Goal: Find contact information: Find contact information

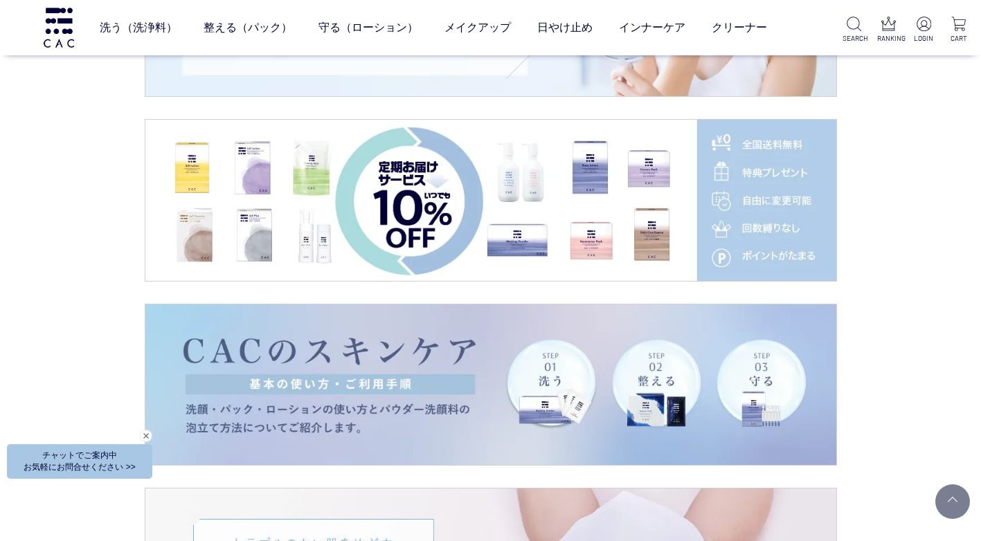
scroll to position [2284, 0]
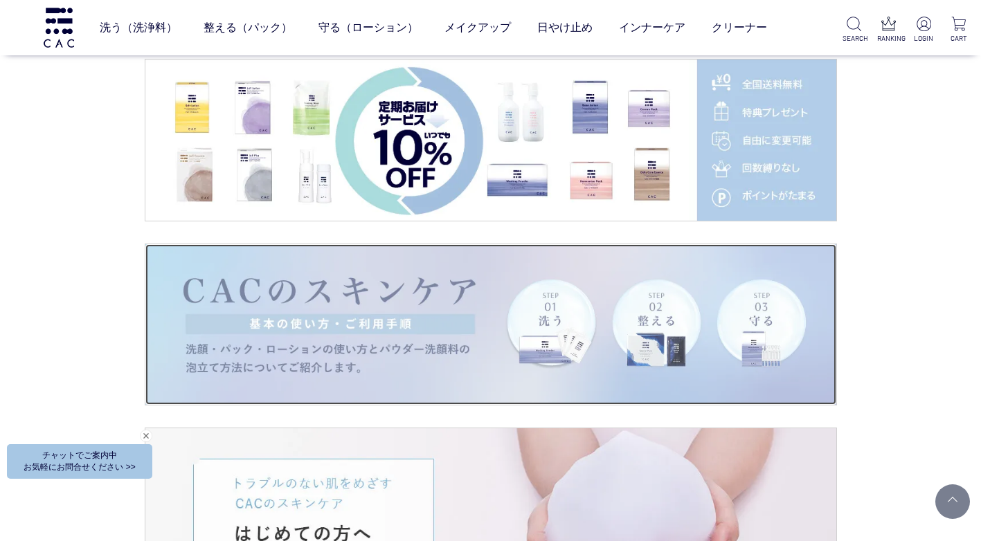
click at [388, 313] on img at bounding box center [490, 324] width 691 height 161
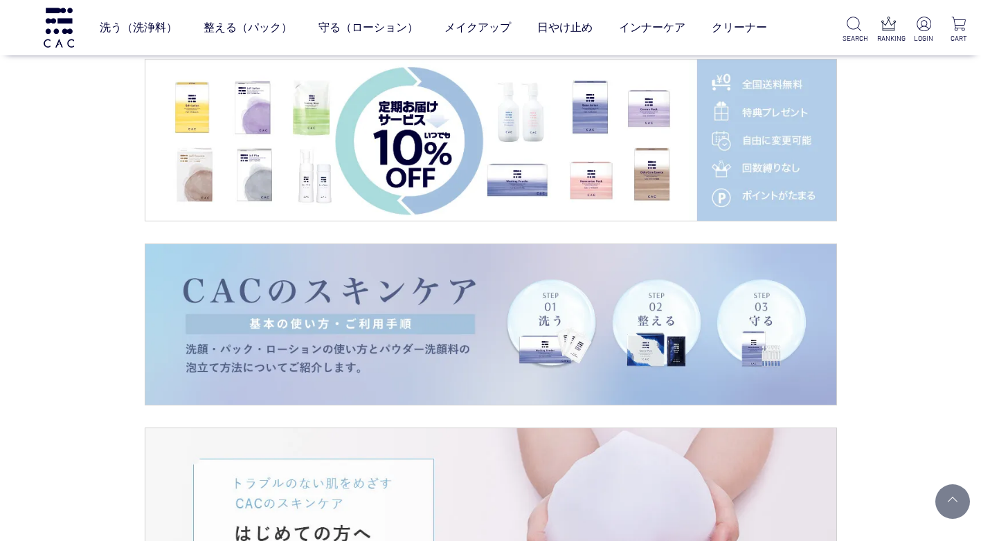
scroll to position [2422, 0]
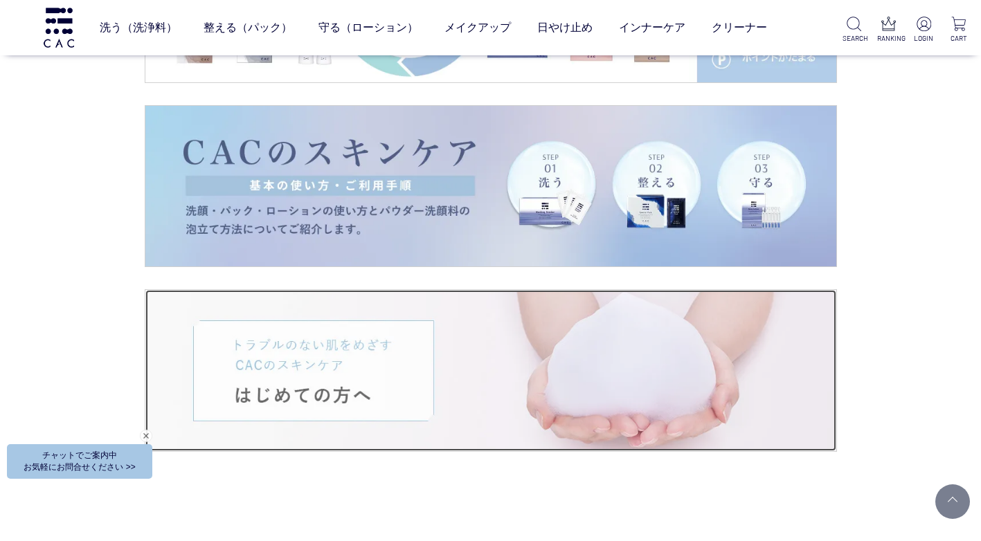
click at [488, 409] on img at bounding box center [490, 370] width 691 height 161
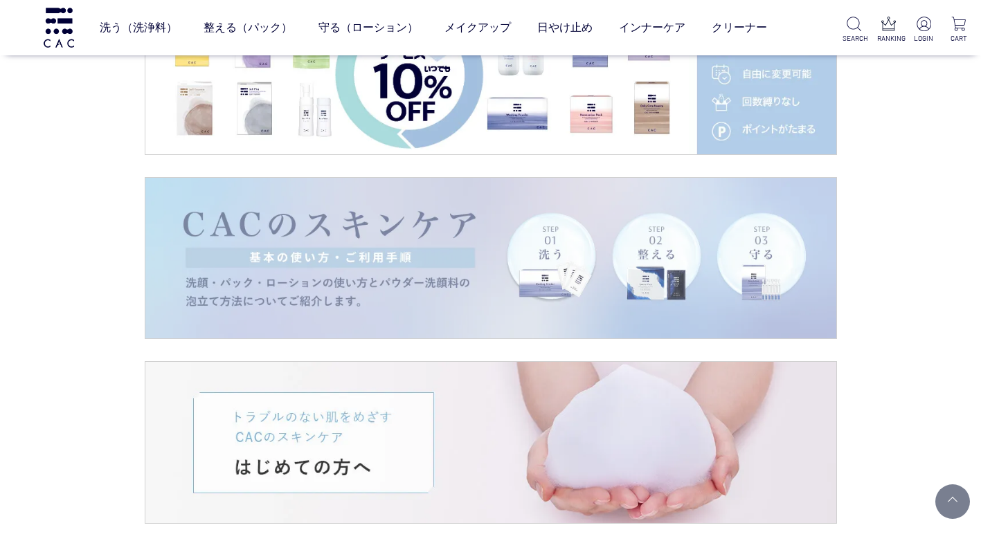
scroll to position [2214, 0]
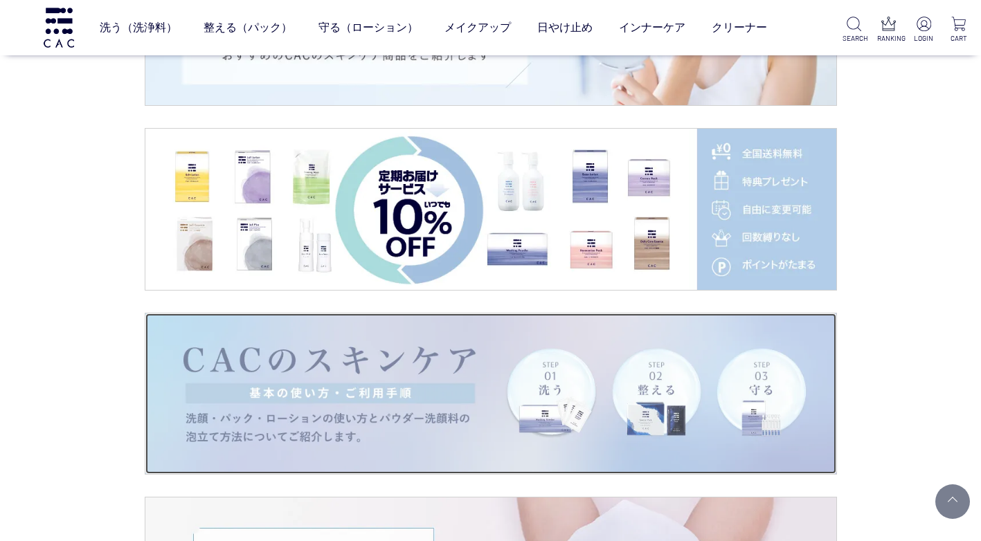
click at [511, 406] on img at bounding box center [490, 393] width 691 height 161
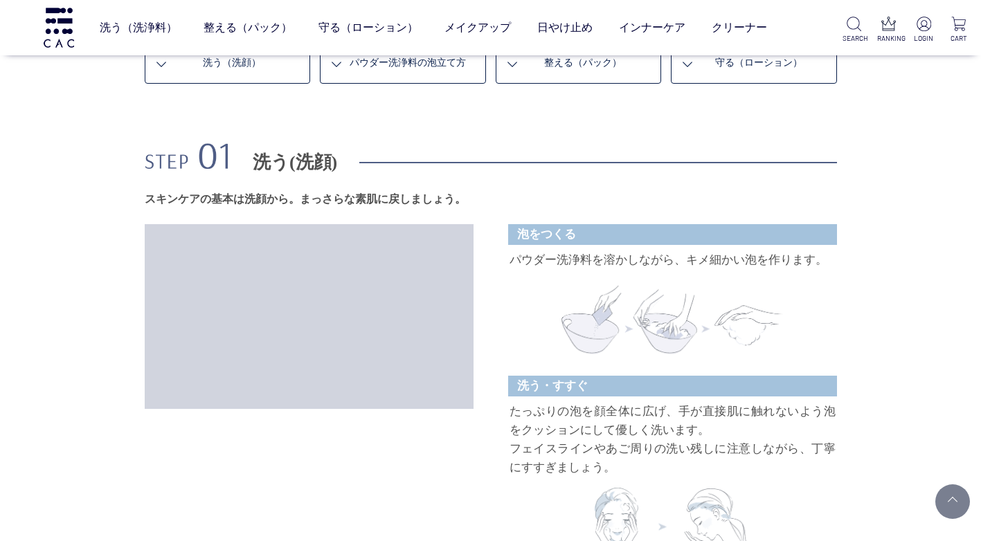
scroll to position [761, 0]
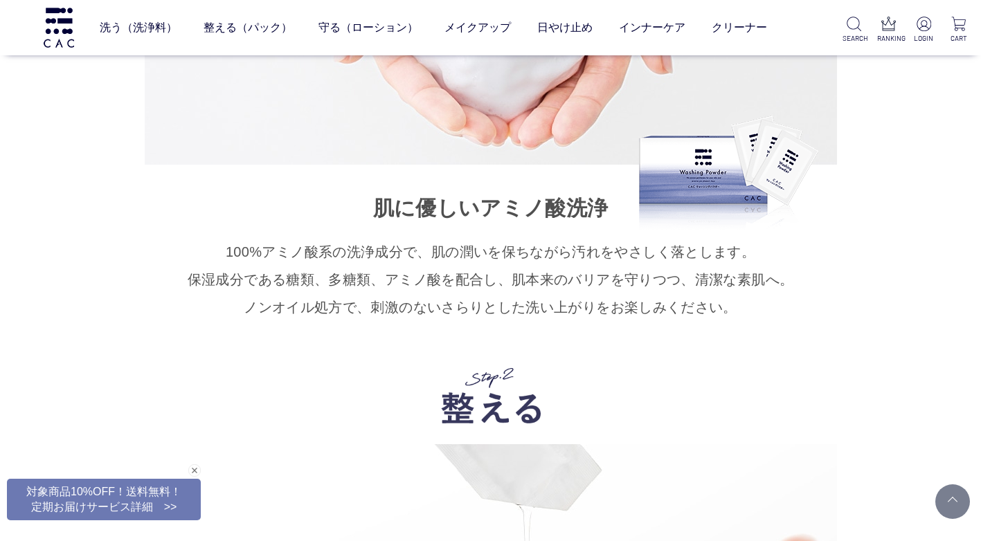
scroll to position [7543, 0]
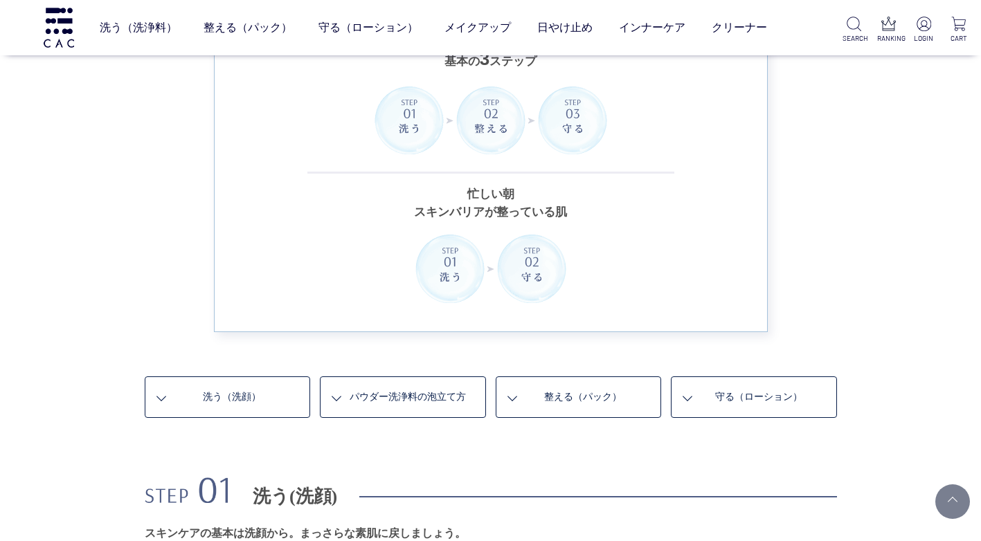
scroll to position [554, 0]
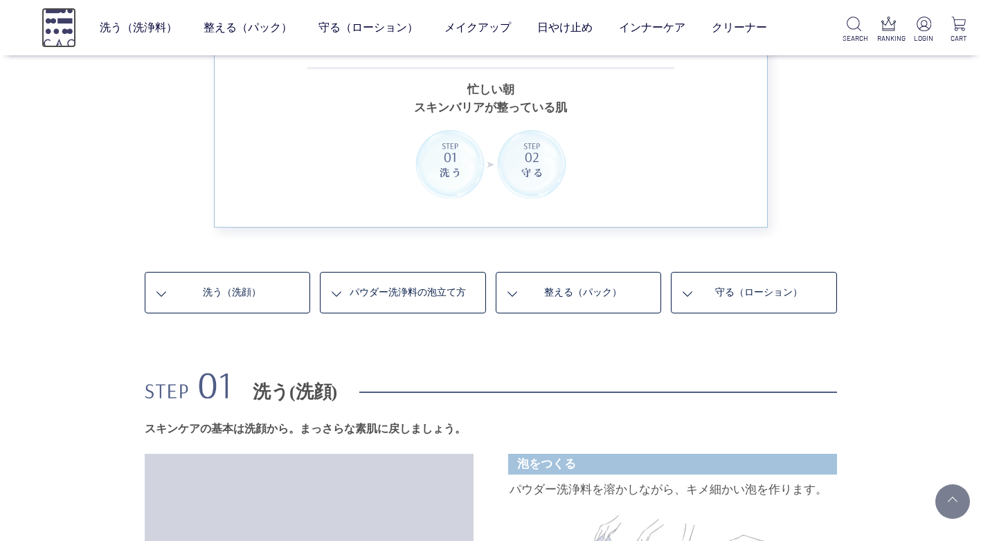
click at [63, 26] on img at bounding box center [59, 27] width 35 height 39
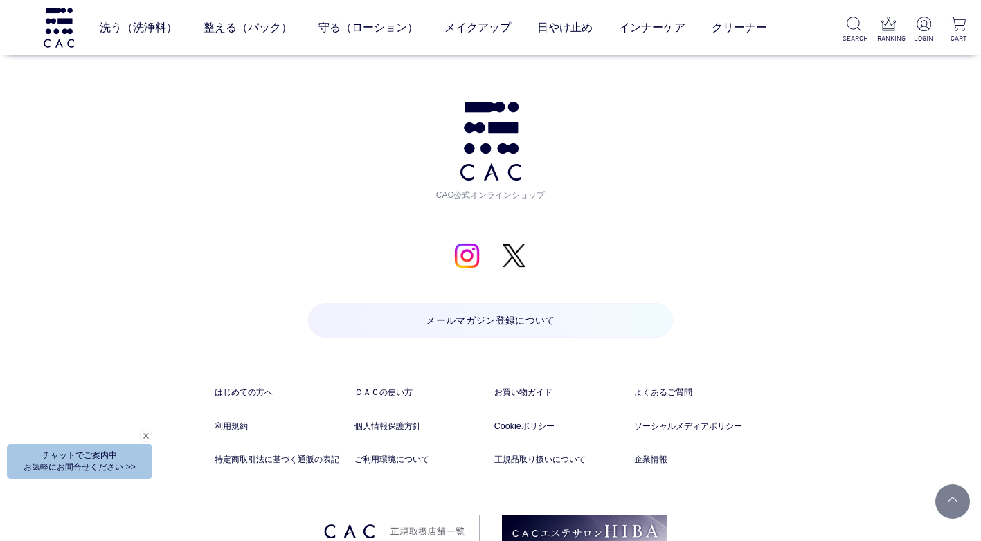
scroll to position [7072, 0]
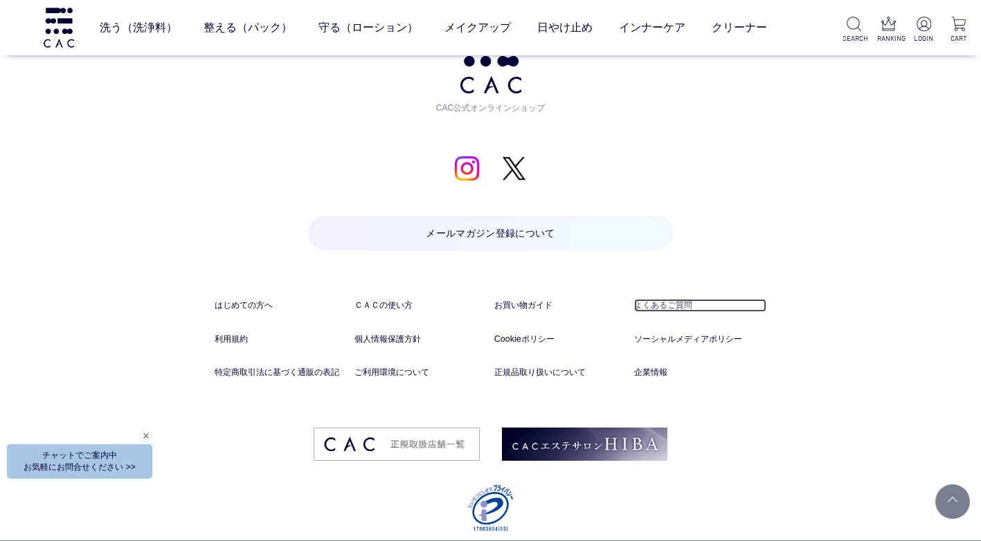
click at [660, 299] on link "よくあるご質問" at bounding box center [700, 305] width 132 height 13
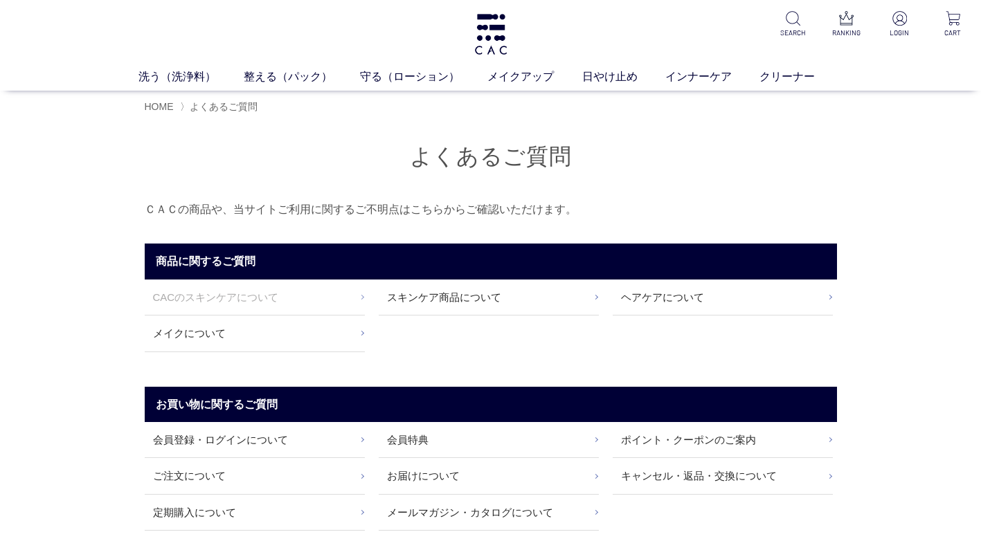
click at [224, 295] on link "CACのスキンケアについて" at bounding box center [255, 297] width 220 height 35
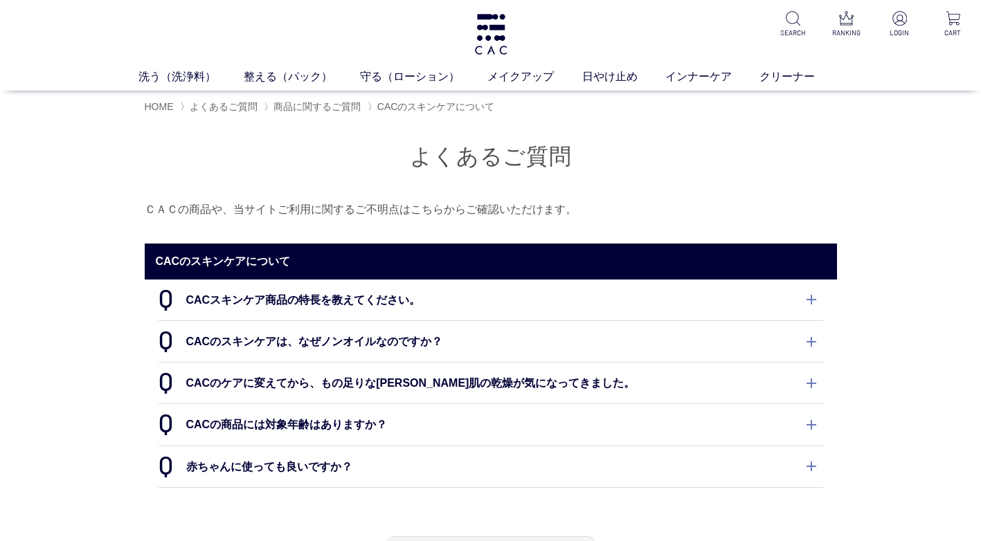
click at [812, 300] on dt "CACスキンケア商品の特長を教えてください。" at bounding box center [490, 300] width 664 height 41
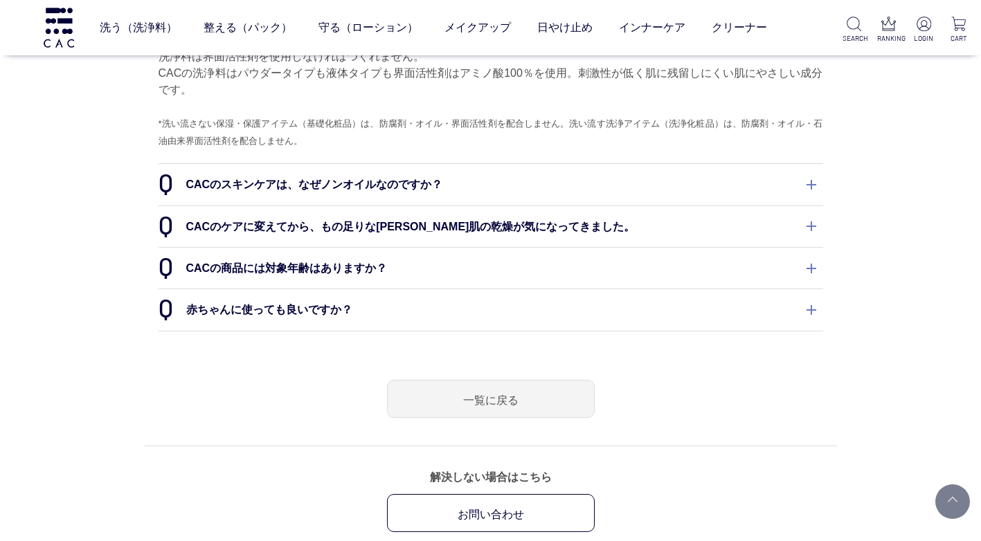
scroll to position [623, 0]
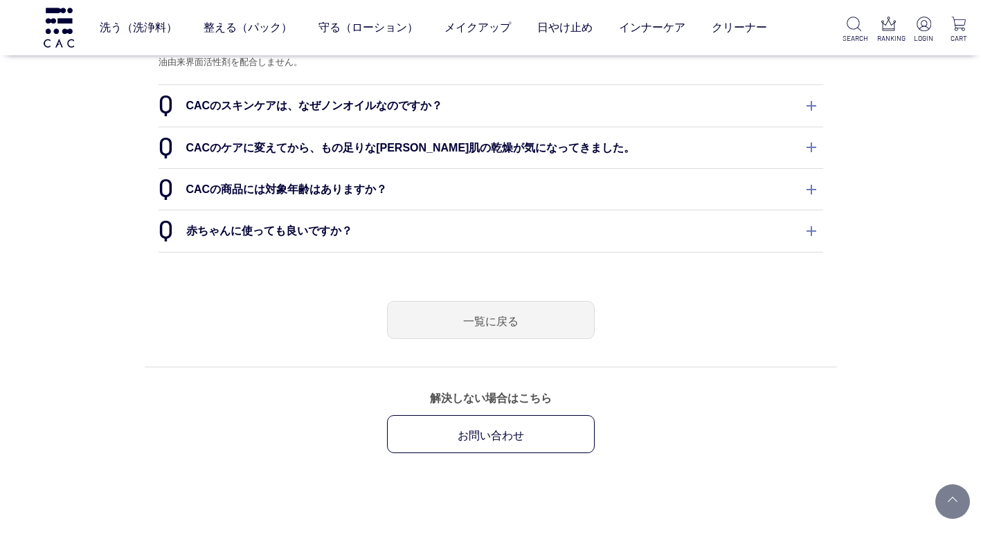
click at [809, 231] on dt "赤ちゃんに使っても良いですか？" at bounding box center [490, 230] width 664 height 41
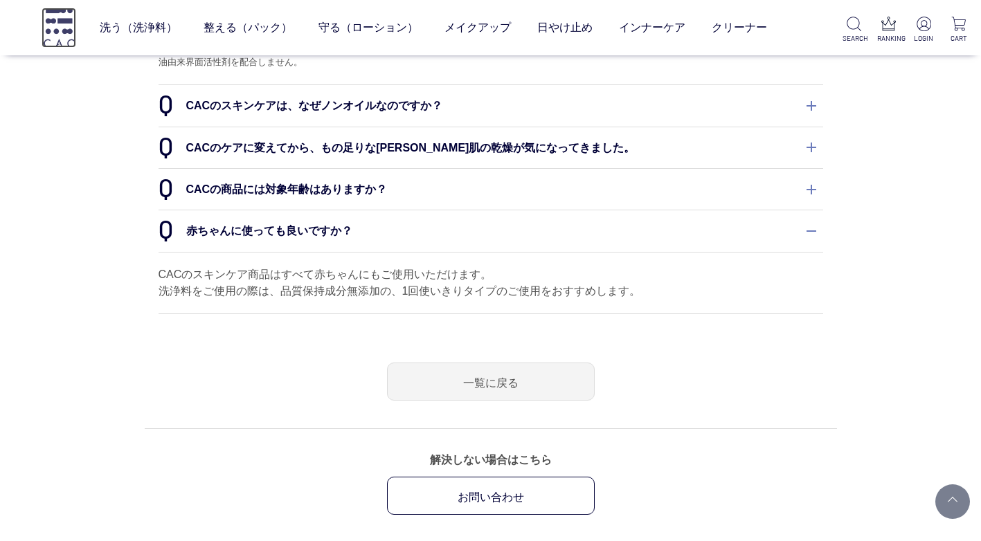
click at [67, 26] on img at bounding box center [59, 27] width 35 height 39
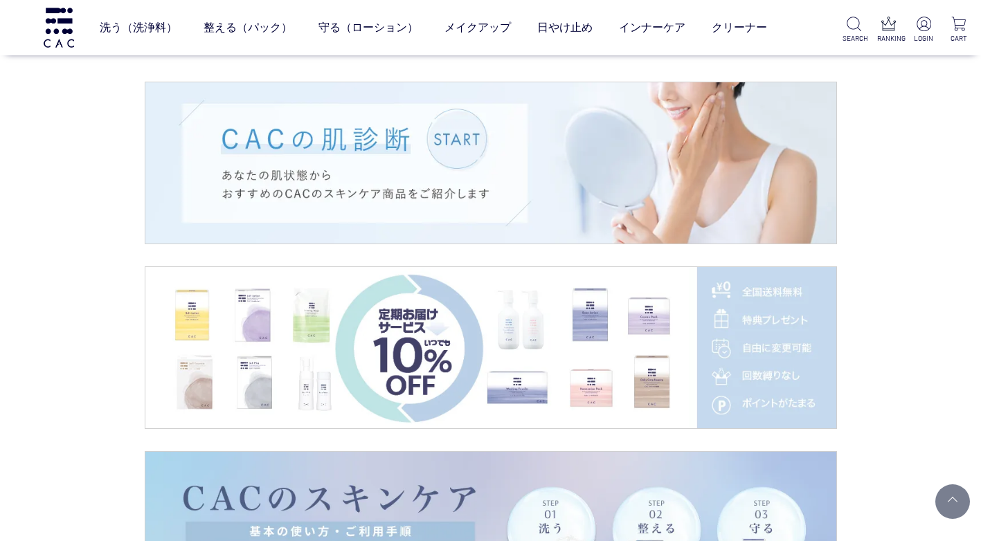
scroll to position [2353, 0]
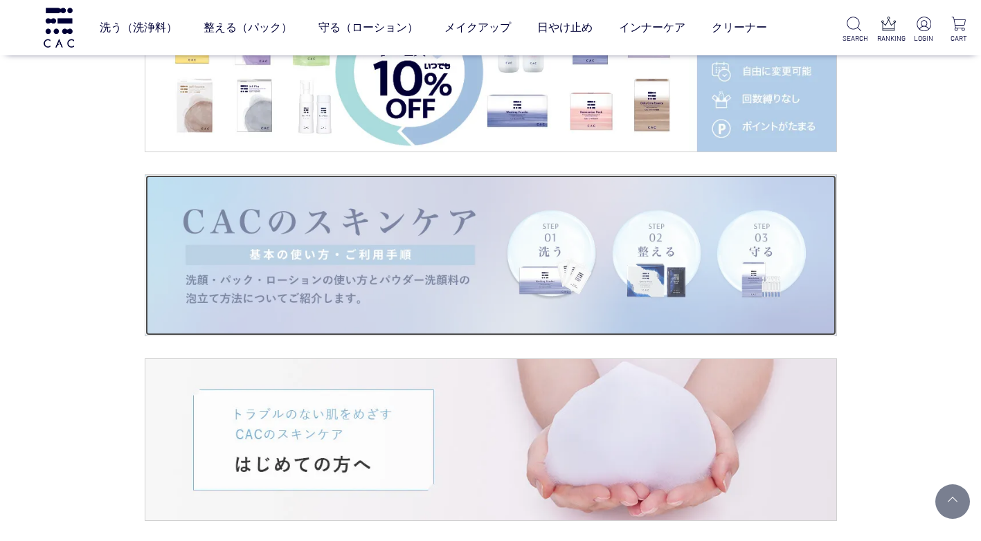
click at [509, 276] on img at bounding box center [490, 255] width 691 height 161
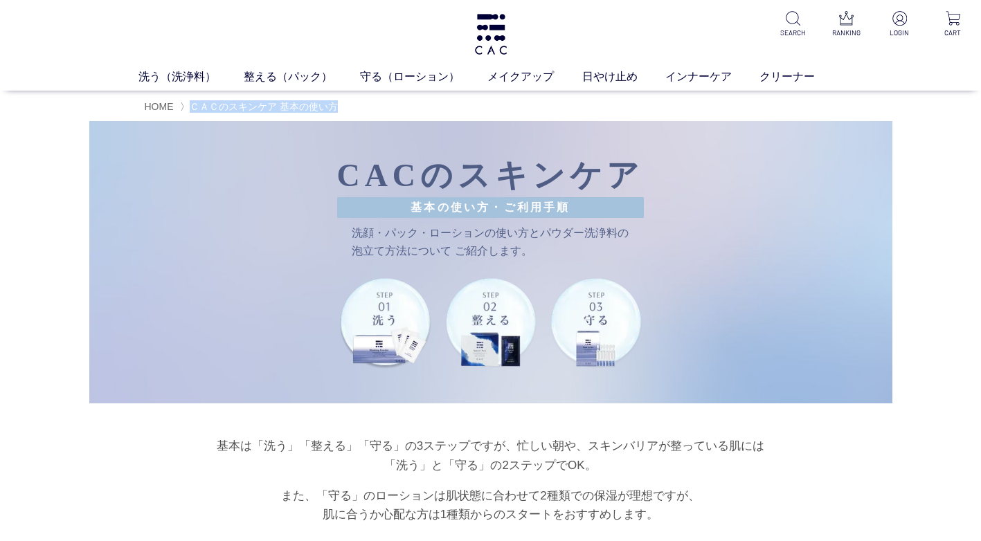
drag, startPoint x: 358, startPoint y: 109, endPoint x: 190, endPoint y: 102, distance: 168.3
click at [190, 102] on ul "HOME 〉 ＣＡＣのスキンケア 基本の使い方" at bounding box center [491, 106] width 692 height 17
copy span "ＣＡＣのスキンケア 基本の使い方"
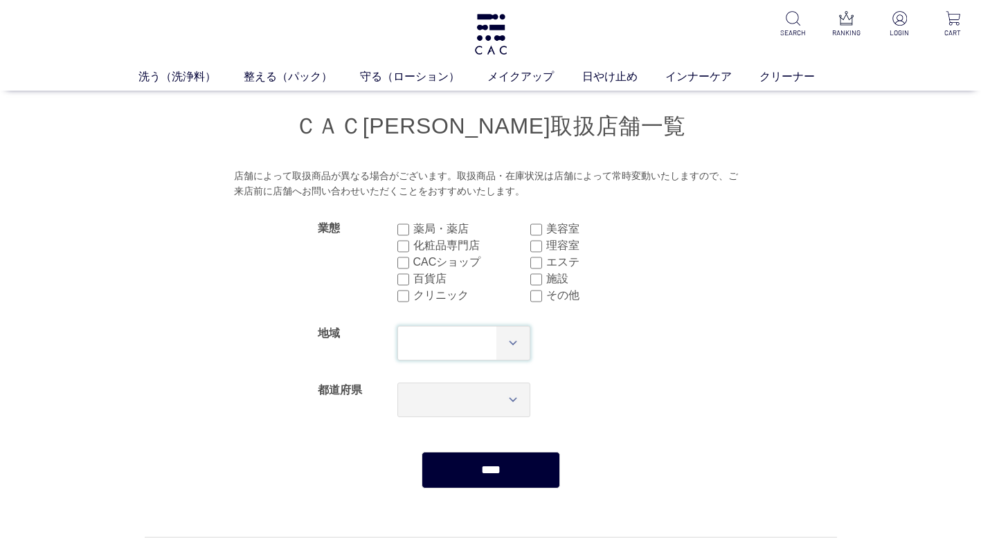
click at [482, 349] on select "*** **** **** **** **** **** **** ****" at bounding box center [464, 343] width 134 height 35
select select "**"
click at [397, 326] on select "*** **** **** **** **** **** **** ****" at bounding box center [464, 343] width 134 height 35
click at [504, 397] on select "*** *** *** *** *** *** *** *** *** *** *** *** **** *** *** *** *** *** *** **…" at bounding box center [464, 400] width 134 height 35
select select "***"
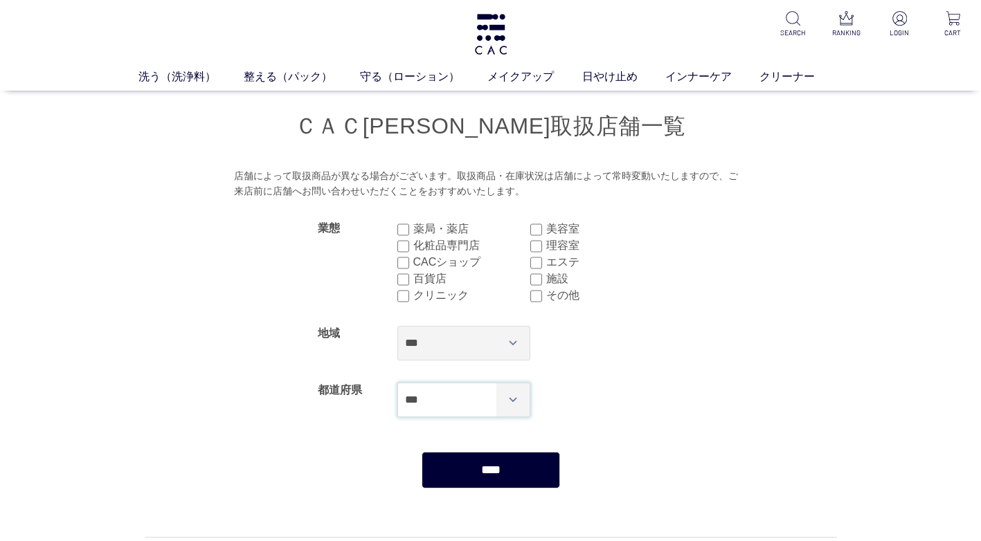
click at [397, 383] on select "*** *** *** *** *** *** *** *** *** *** *** *** **** *** *** *** *** *** *** **…" at bounding box center [464, 400] width 134 height 35
click at [617, 369] on div "*** **** **** **** **** **** **** ****" at bounding box center [530, 343] width 266 height 57
click at [524, 471] on input "****" at bounding box center [490, 470] width 138 height 37
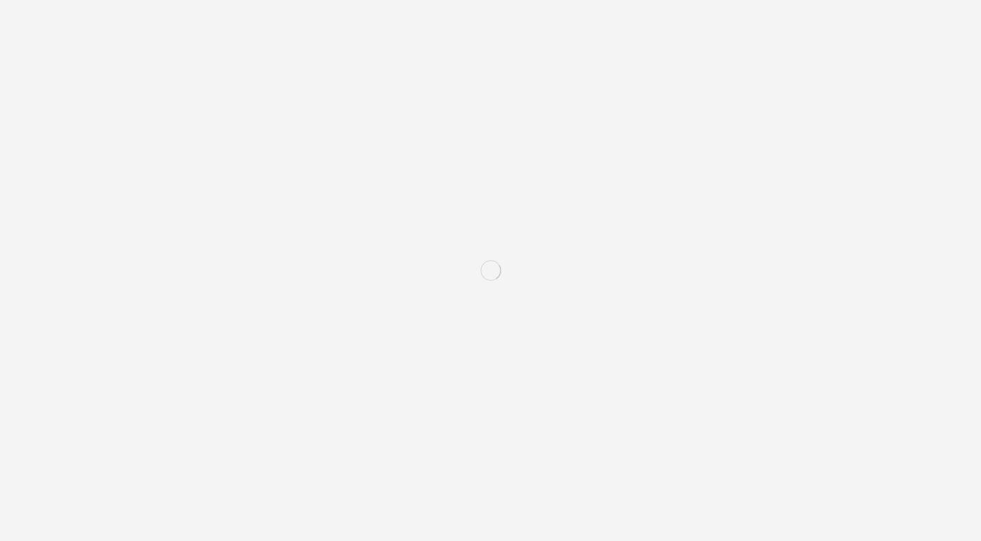
select select "***"
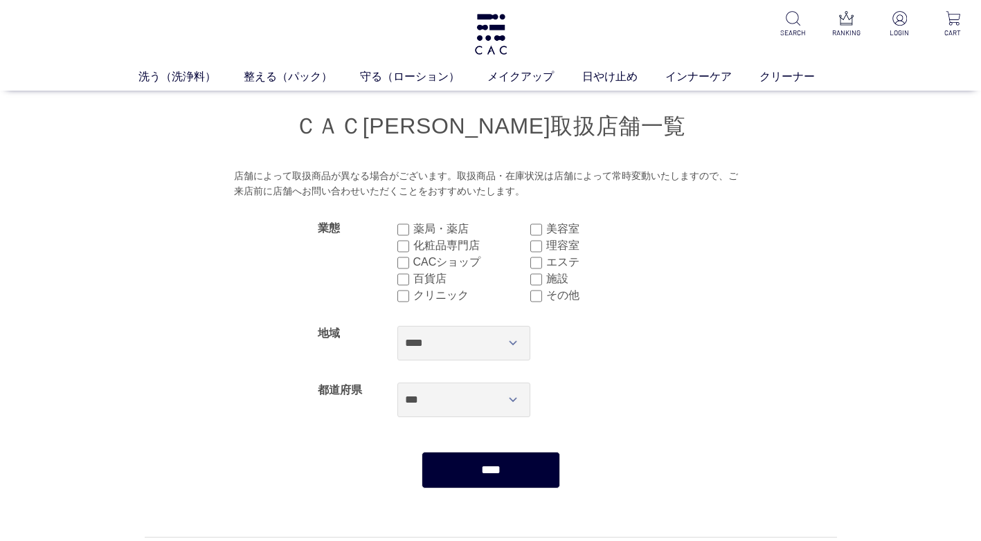
click at [496, 465] on input "****" at bounding box center [490, 470] width 138 height 37
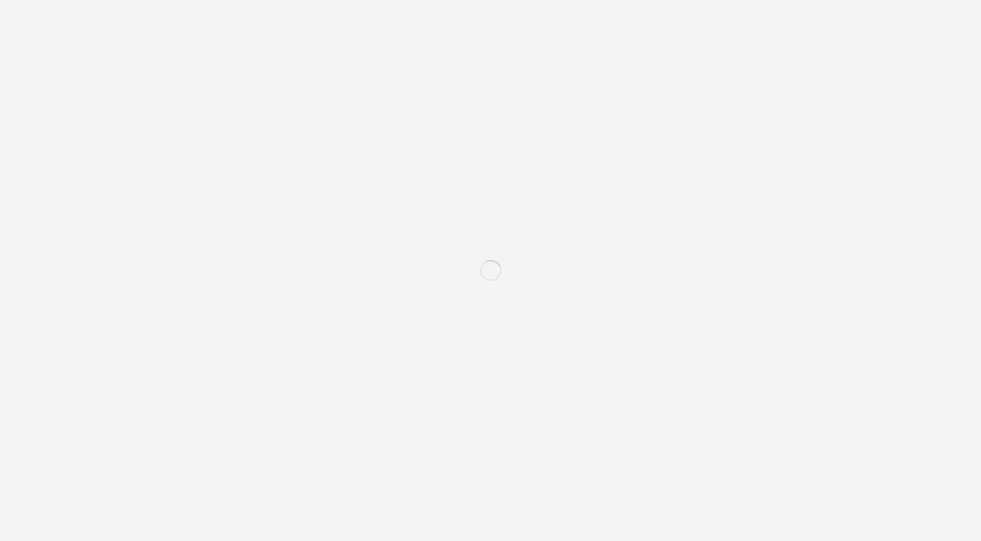
select select "***"
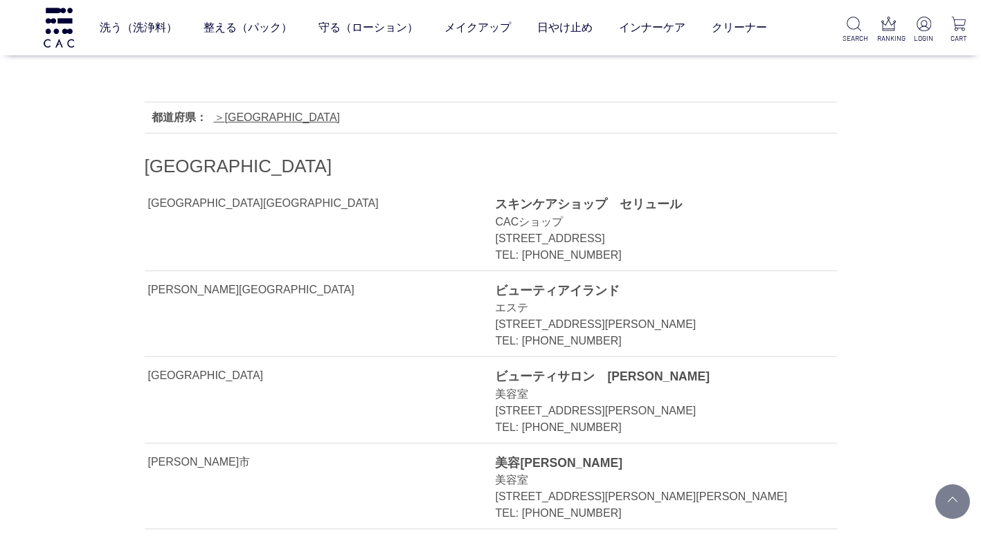
scroll to position [346, 0]
drag, startPoint x: 571, startPoint y: 266, endPoint x: 523, endPoint y: 264, distance: 47.8
click at [523, 262] on div "TEL: [PHONE_NUMBER]" at bounding box center [650, 254] width 310 height 17
drag, startPoint x: 523, startPoint y: 264, endPoint x: 607, endPoint y: 271, distance: 84.0
click at [607, 262] on div "TEL: [PHONE_NUMBER]" at bounding box center [650, 254] width 310 height 17
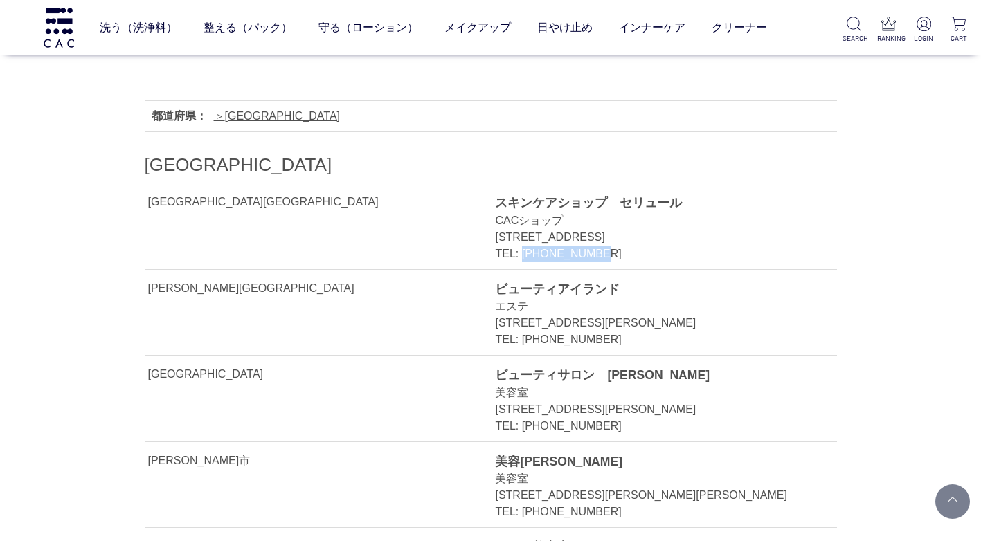
drag, startPoint x: 608, startPoint y: 269, endPoint x: 522, endPoint y: 265, distance: 85.9
click at [522, 262] on div "TEL: [PHONE_NUMBER]" at bounding box center [650, 254] width 310 height 17
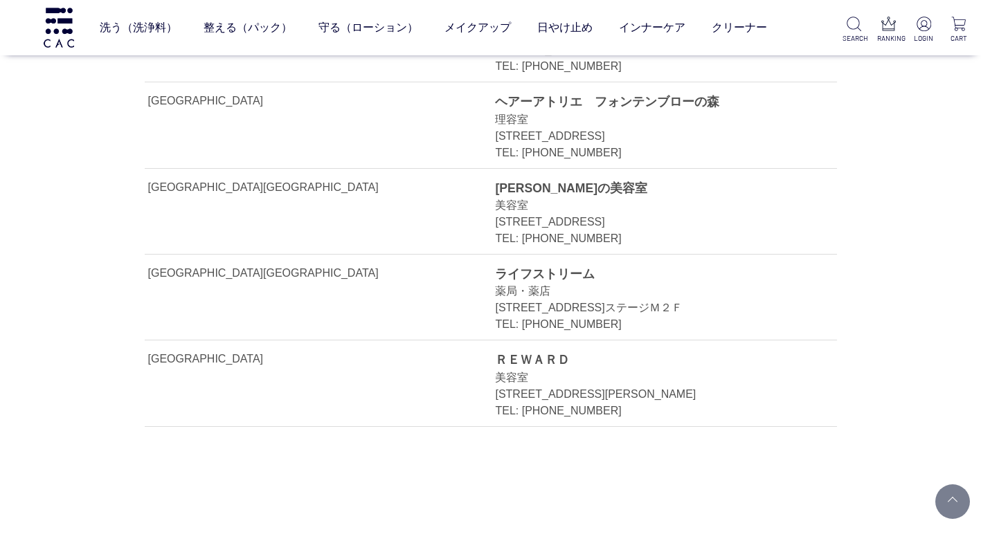
scroll to position [900, 0]
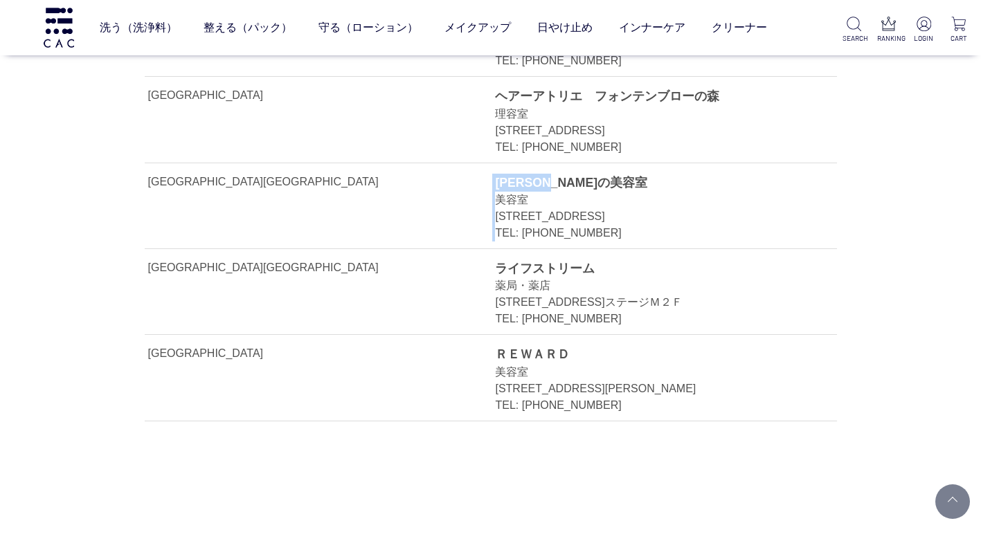
drag, startPoint x: 579, startPoint y: 178, endPoint x: 484, endPoint y: 180, distance: 94.1
click at [484, 180] on li "[GEOGRAPHIC_DATA][GEOGRAPHIC_DATA] [PERSON_NAME][GEOGRAPHIC_DATA] [STREET_ADDRE…" at bounding box center [491, 206] width 692 height 86
click at [638, 242] on div "TEL: [PHONE_NUMBER]" at bounding box center [650, 233] width 310 height 17
drag, startPoint x: 599, startPoint y: 235, endPoint x: 522, endPoint y: 229, distance: 77.8
click at [522, 229] on div "TEL: [PHONE_NUMBER]" at bounding box center [650, 233] width 310 height 17
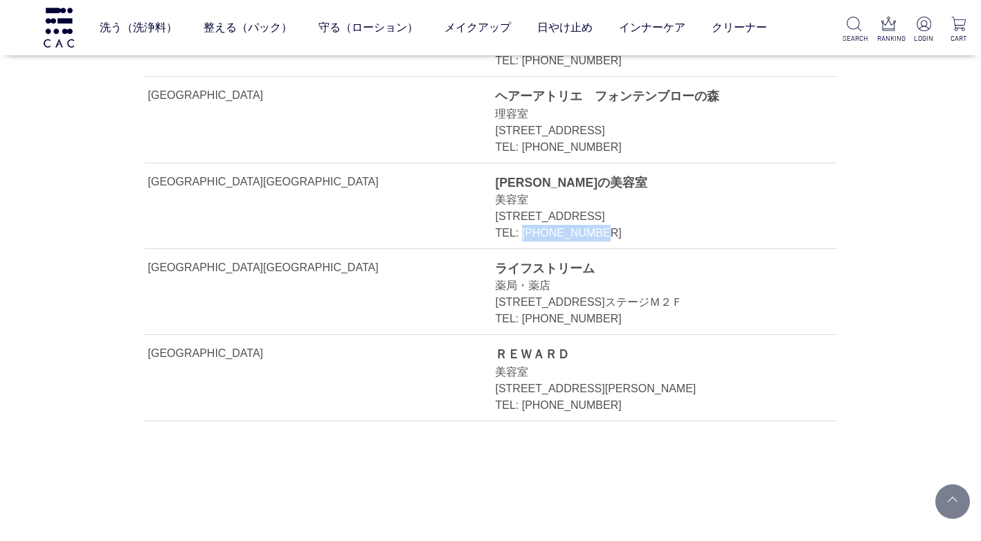
drag, startPoint x: 522, startPoint y: 229, endPoint x: 612, endPoint y: 228, distance: 90.0
click at [612, 228] on div "TEL: [PHONE_NUMBER]" at bounding box center [650, 233] width 310 height 17
drag, startPoint x: 650, startPoint y: 215, endPoint x: 601, endPoint y: 212, distance: 49.2
click at [601, 212] on div "[STREET_ADDRESS]" at bounding box center [650, 216] width 310 height 17
drag, startPoint x: 601, startPoint y: 212, endPoint x: 602, endPoint y: 230, distance: 17.4
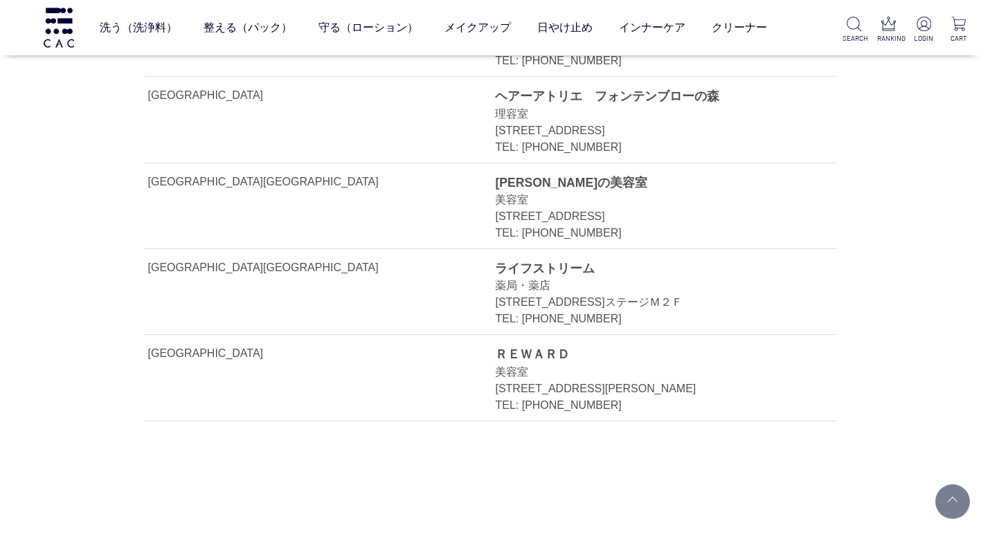
click at [602, 230] on div "TEL: [PHONE_NUMBER]" at bounding box center [650, 233] width 310 height 17
drag, startPoint x: 602, startPoint y: 232, endPoint x: 520, endPoint y: 229, distance: 82.4
click at [520, 229] on div "TEL: [PHONE_NUMBER]" at bounding box center [650, 233] width 310 height 17
drag, startPoint x: 520, startPoint y: 229, endPoint x: 616, endPoint y: 239, distance: 96.7
click at [616, 239] on div "TEL: [PHONE_NUMBER]" at bounding box center [650, 233] width 310 height 17
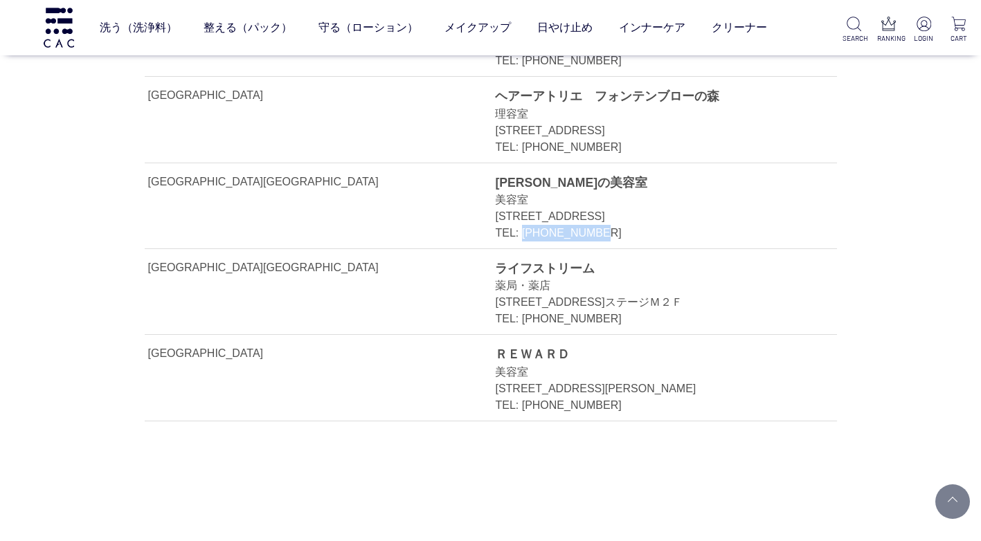
drag, startPoint x: 598, startPoint y: 232, endPoint x: 525, endPoint y: 229, distance: 73.4
click at [525, 229] on div "TEL: [PHONE_NUMBER]" at bounding box center [650, 233] width 310 height 17
drag, startPoint x: 525, startPoint y: 229, endPoint x: 657, endPoint y: 230, distance: 132.2
click at [657, 230] on div "TEL: [PHONE_NUMBER]" at bounding box center [650, 233] width 310 height 17
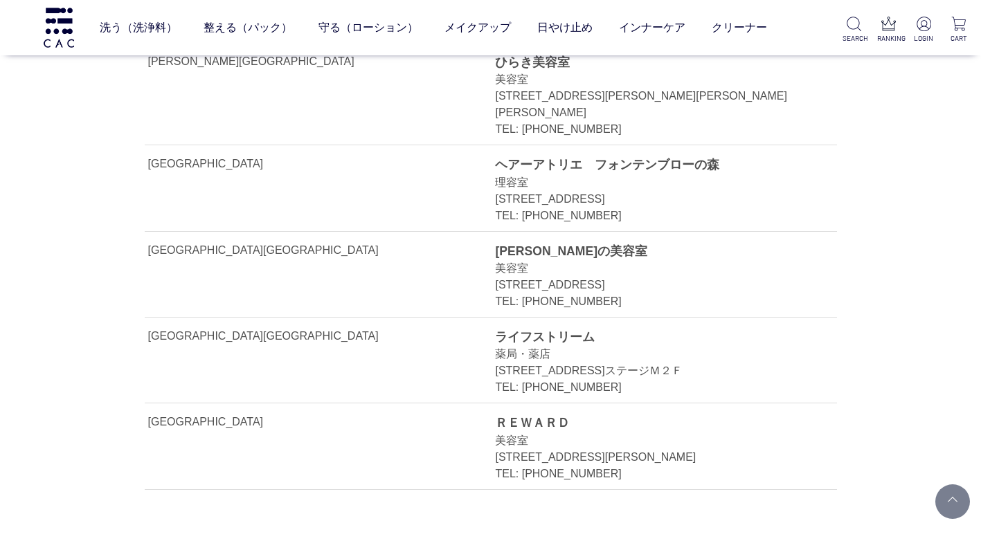
scroll to position [969, 0]
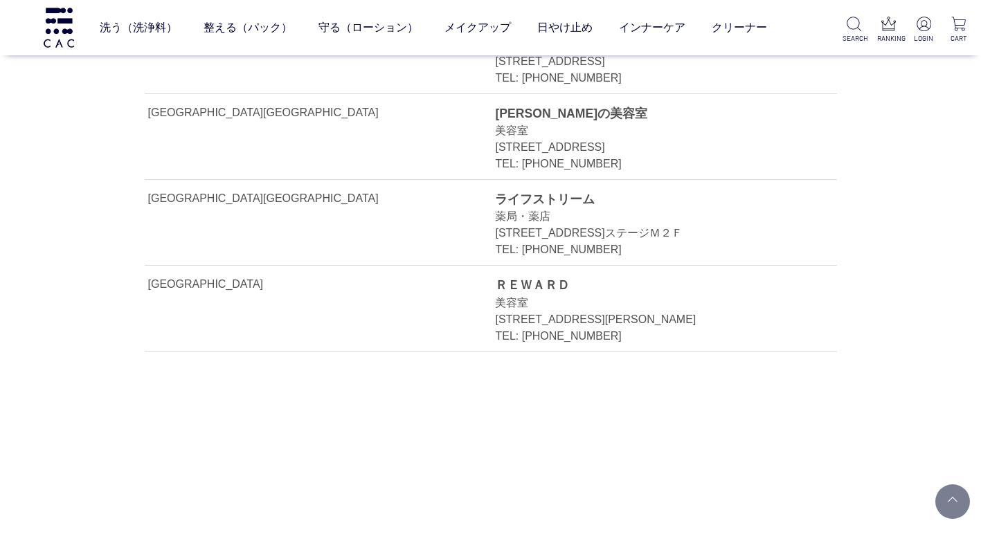
click at [614, 242] on div "[STREET_ADDRESS]ステージＭ２Ｆ" at bounding box center [650, 233] width 310 height 17
drag, startPoint x: 598, startPoint y: 198, endPoint x: 494, endPoint y: 193, distance: 103.9
click at [494, 193] on li "[GEOGRAPHIC_DATA][GEOGRAPHIC_DATA] ライフストリーム 薬局・[GEOGRAPHIC_DATA] [STREET_ADDRES…" at bounding box center [491, 223] width 692 height 86
drag, startPoint x: 494, startPoint y: 193, endPoint x: 518, endPoint y: 263, distance: 73.7
click at [518, 258] on div "TEL: [PHONE_NUMBER]" at bounding box center [650, 250] width 310 height 17
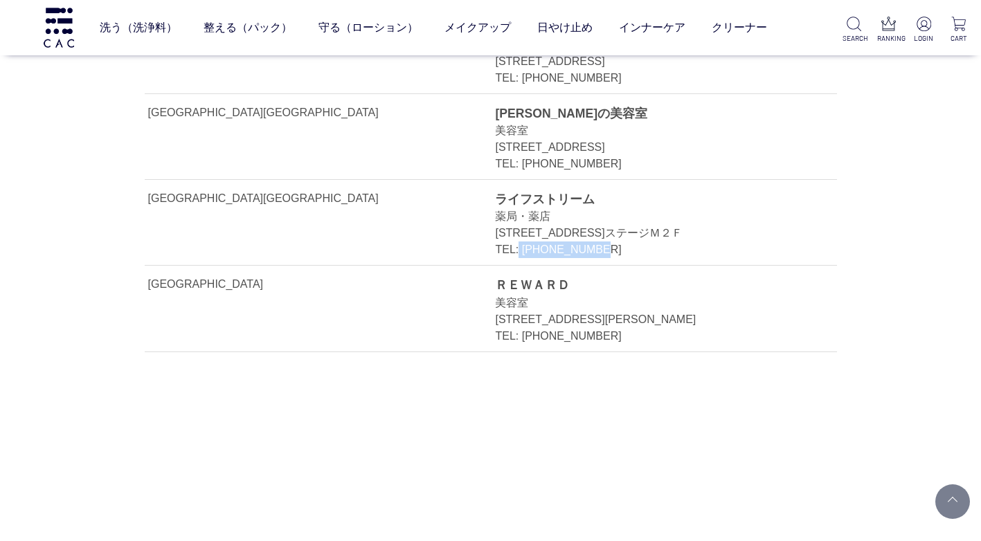
drag, startPoint x: 518, startPoint y: 263, endPoint x: 605, endPoint y: 264, distance: 87.2
click at [605, 258] on div "TEL: [PHONE_NUMBER]" at bounding box center [650, 250] width 310 height 17
click at [617, 242] on div "[STREET_ADDRESS]ステージＭ２Ｆ" at bounding box center [650, 233] width 310 height 17
